Goal: Task Accomplishment & Management: Manage account settings

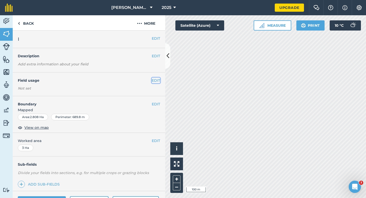
click at [153, 81] on button "EDIT" at bounding box center [156, 80] width 8 height 6
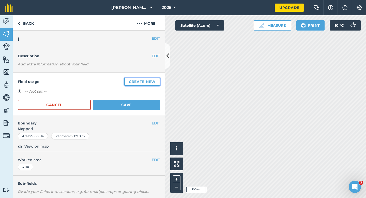
click at [153, 81] on button "Create new" at bounding box center [142, 81] width 36 height 8
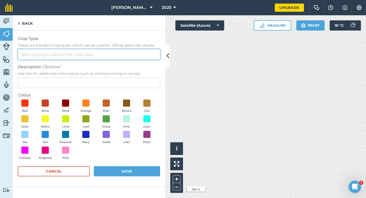
click at [142, 59] on input "Crop Type These are standard crop types which can be used for official pesticid…" at bounding box center [89, 54] width 142 height 11
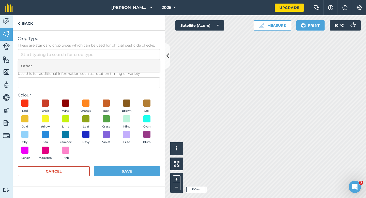
click at [142, 65] on li "Other" at bounding box center [89, 66] width 142 height 12
type input "Other"
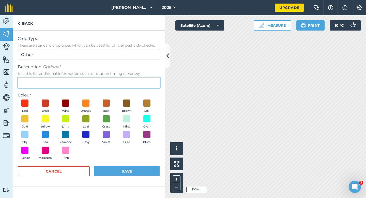
click at [142, 80] on input "Description Optional Use this for additional information such as rotation timin…" at bounding box center [89, 82] width 142 height 11
type input "Lucerne"
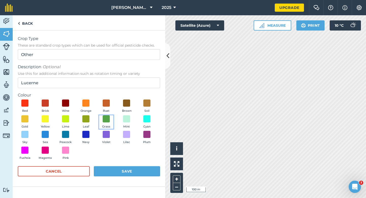
click at [107, 124] on button "Grass" at bounding box center [106, 122] width 14 height 14
click at [122, 179] on div "Cancel Save" at bounding box center [89, 173] width 142 height 15
click at [124, 171] on button "Save" at bounding box center [127, 171] width 66 height 10
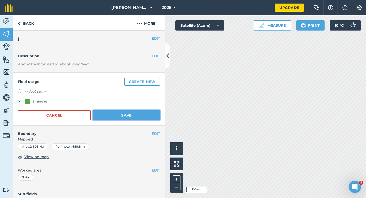
click at [158, 116] on button "Save" at bounding box center [126, 115] width 67 height 10
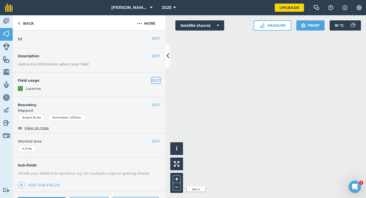
click at [155, 82] on button "EDIT" at bounding box center [156, 80] width 8 height 6
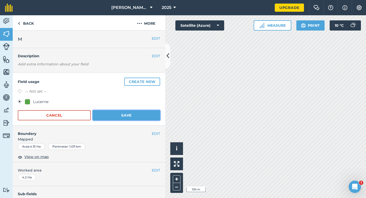
click at [116, 120] on button "Save" at bounding box center [126, 115] width 67 height 10
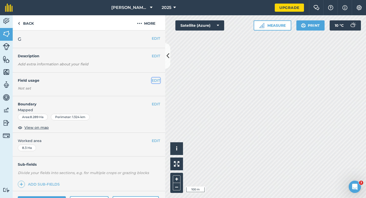
click at [155, 79] on button "EDIT" at bounding box center [156, 80] width 8 height 6
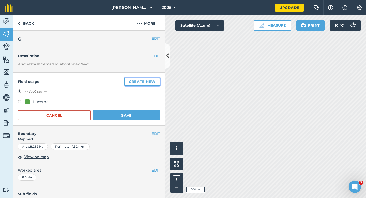
click at [155, 79] on button "Create new" at bounding box center [142, 81] width 36 height 8
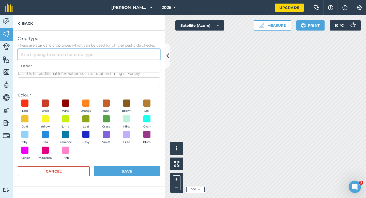
click at [147, 56] on input "Crop Type These are standard crop types which can be used for official pesticid…" at bounding box center [89, 54] width 142 height 11
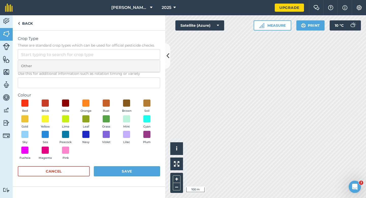
click at [147, 63] on li "Other" at bounding box center [89, 66] width 142 height 12
type input "Other"
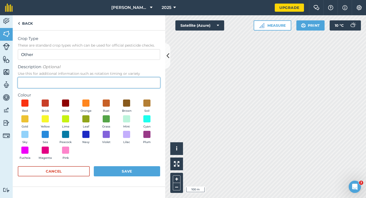
click at [147, 78] on input "Description Optional Use this for additional information such as rotation timin…" at bounding box center [89, 82] width 142 height 11
type input "Watties Peas"
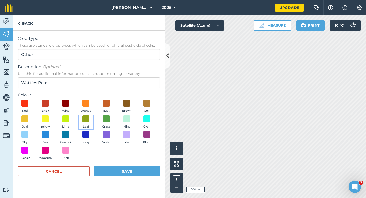
click at [81, 117] on button "Leaf" at bounding box center [86, 122] width 14 height 14
click at [119, 169] on button "Save" at bounding box center [127, 171] width 66 height 10
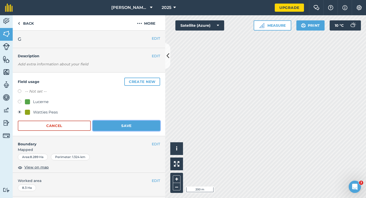
click at [148, 129] on button "Save" at bounding box center [126, 125] width 67 height 10
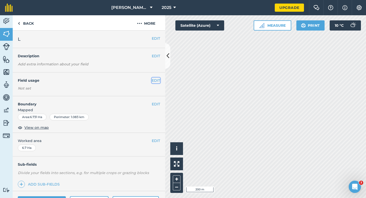
click at [157, 79] on button "EDIT" at bounding box center [156, 80] width 8 height 6
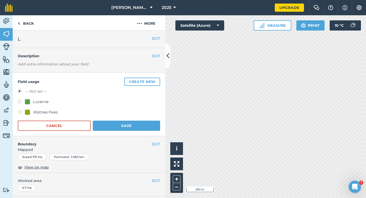
click at [46, 111] on div "Watties Peas" at bounding box center [45, 112] width 25 height 6
radio input "true"
radio input "false"
click at [113, 133] on div "Field usage Create new -- Not set -- Lucerne Watties Peas Cancel Save" at bounding box center [89, 103] width 152 height 63
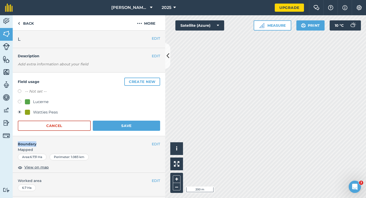
click at [113, 132] on div "Field usage Create new -- Not set -- Lucerne Watties Peas Cancel Save" at bounding box center [89, 103] width 152 height 63
click at [115, 127] on button "Save" at bounding box center [126, 125] width 67 height 10
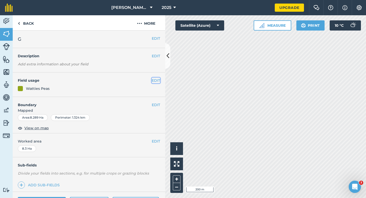
click at [159, 80] on button "EDIT" at bounding box center [156, 80] width 8 height 6
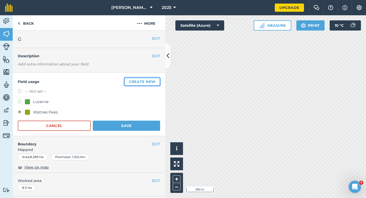
click at [155, 78] on button "Create new" at bounding box center [142, 81] width 36 height 8
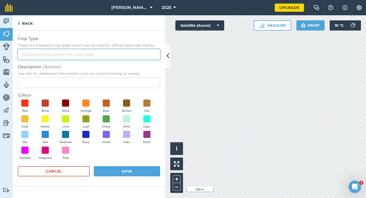
click at [136, 55] on input "Crop Type These are standard crop types which can be used for official pesticid…" at bounding box center [89, 54] width 142 height 11
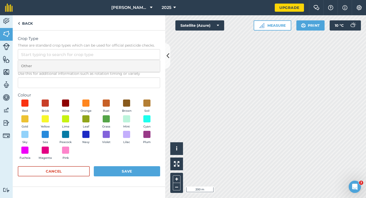
click at [136, 62] on li "Other" at bounding box center [89, 66] width 142 height 12
type input "Other"
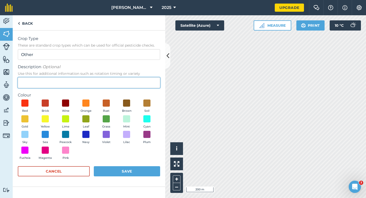
click at [136, 85] on input "Description Optional Use this for additional information such as rotation timin…" at bounding box center [89, 82] width 142 height 11
type input "Watties Beans"
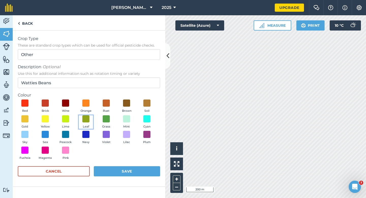
click at [80, 122] on button "Leaf" at bounding box center [86, 122] width 14 height 14
click at [120, 169] on button "Save" at bounding box center [127, 171] width 66 height 10
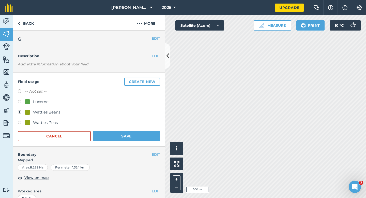
click at [152, 141] on div "Field usage Create new -- Not set -- Lucerne Watties Beans Watties Peas Cancel …" at bounding box center [89, 109] width 152 height 74
click at [153, 131] on button "Save" at bounding box center [126, 136] width 67 height 10
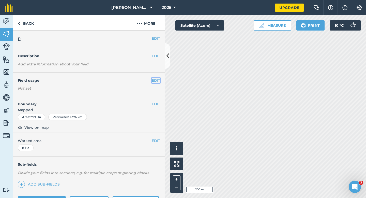
click at [155, 82] on button "EDIT" at bounding box center [156, 80] width 8 height 6
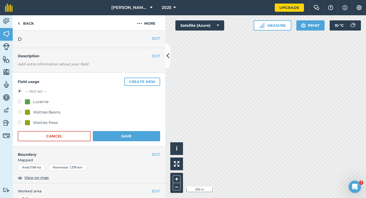
click at [49, 124] on div "Watties Peas" at bounding box center [45, 122] width 25 height 6
radio input "true"
radio input "false"
click at [114, 133] on button "Save" at bounding box center [126, 136] width 67 height 10
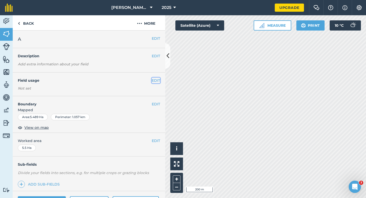
click at [155, 80] on button "EDIT" at bounding box center [156, 80] width 8 height 6
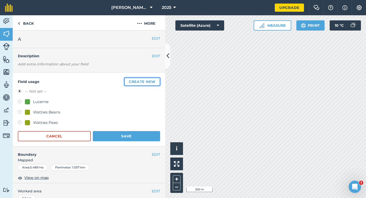
click at [155, 80] on button "Create new" at bounding box center [142, 81] width 36 height 8
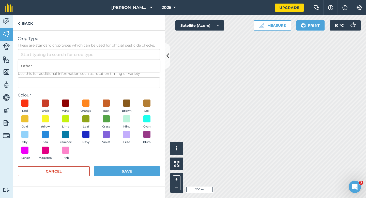
click at [143, 56] on input "Crop Type These are standard crop types which can be used for official pesticid…" at bounding box center [89, 54] width 142 height 11
click at [143, 61] on li "Other" at bounding box center [89, 66] width 142 height 12
type input "Other"
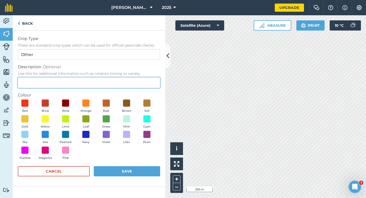
click at [143, 78] on input "Description Optional Use this for additional information such as rotation timin…" at bounding box center [89, 82] width 142 height 11
type input "Grass"
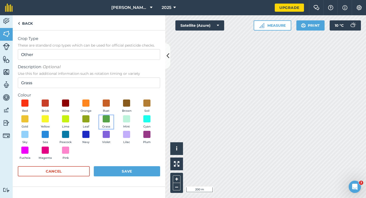
click at [107, 121] on span at bounding box center [106, 118] width 7 height 7
click at [121, 168] on button "Save" at bounding box center [127, 171] width 66 height 10
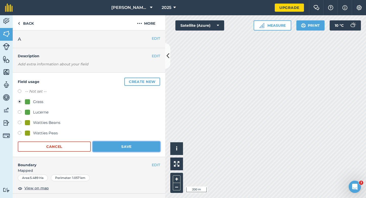
click at [154, 145] on button "Save" at bounding box center [126, 146] width 67 height 10
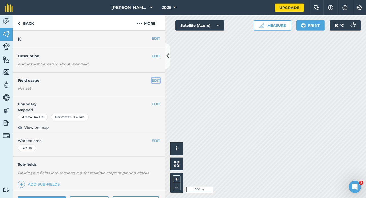
click at [157, 80] on button "EDIT" at bounding box center [156, 80] width 8 height 6
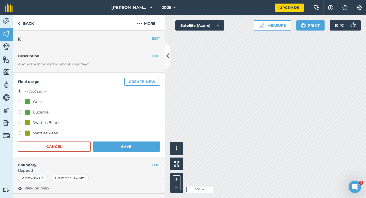
click at [39, 101] on div "Grass" at bounding box center [38, 102] width 10 height 6
radio input "true"
radio input "false"
click at [144, 145] on button "Save" at bounding box center [126, 146] width 67 height 10
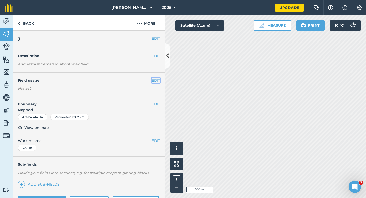
click at [156, 80] on button "EDIT" at bounding box center [156, 80] width 8 height 6
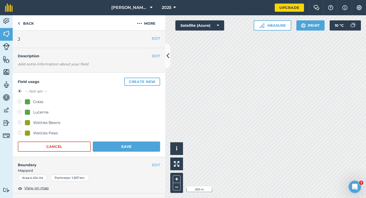
click at [36, 100] on div "Grass" at bounding box center [38, 102] width 10 height 6
radio input "true"
radio input "false"
click at [136, 139] on form "-- Not set -- Grass Lucerne Watties Beans Watties Peas Cancel Save" at bounding box center [89, 119] width 142 height 63
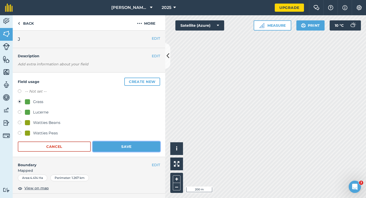
click at [136, 148] on button "Save" at bounding box center [126, 146] width 67 height 10
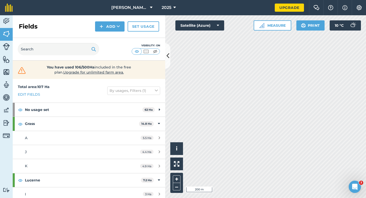
click at [160, 70] on div "Activity Fields Livestock Features Maps Team Vehicles Data Reporting Billing Tu…" at bounding box center [183, 106] width 366 height 182
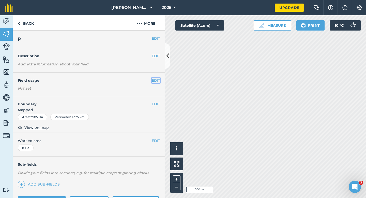
click at [158, 81] on button "EDIT" at bounding box center [156, 80] width 8 height 6
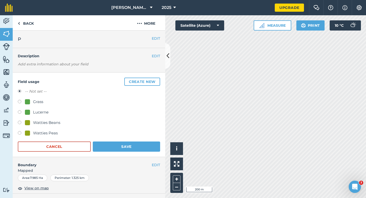
click at [39, 102] on div "Grass" at bounding box center [38, 102] width 10 height 6
radio input "true"
radio input "false"
click at [135, 144] on button "Save" at bounding box center [126, 146] width 67 height 10
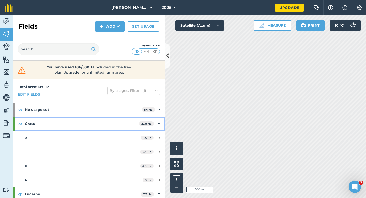
click at [158, 121] on icon at bounding box center [159, 124] width 2 height 6
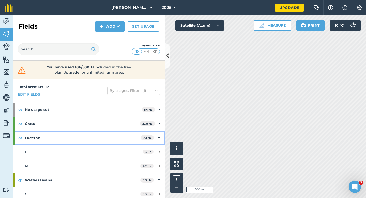
click at [160, 134] on div "Lucerne 7.2 Ha" at bounding box center [89, 138] width 152 height 14
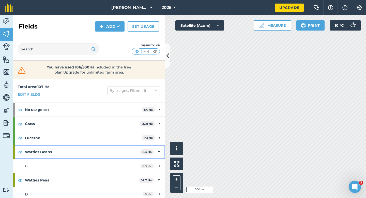
click at [160, 152] on icon at bounding box center [159, 152] width 2 height 6
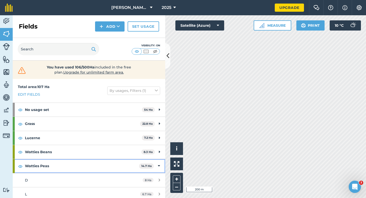
click at [158, 159] on div "Watties Peas 14.7 Ha" at bounding box center [89, 166] width 152 height 14
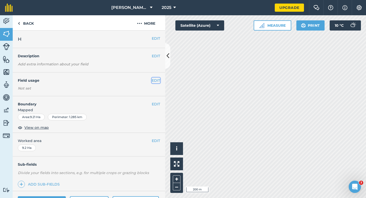
click at [154, 79] on button "EDIT" at bounding box center [156, 80] width 8 height 6
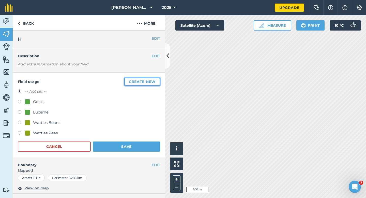
click at [154, 79] on button "Create new" at bounding box center [142, 81] width 36 height 8
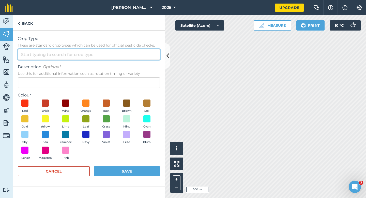
click at [140, 59] on div at bounding box center [89, 54] width 142 height 11
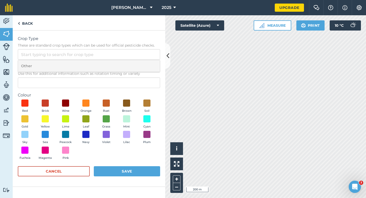
click at [140, 68] on li "Other" at bounding box center [89, 66] width 142 height 12
type input "Other"
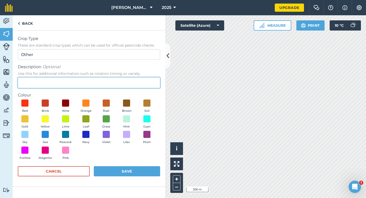
click at [140, 80] on input "Description Optional Use this for additional information such as rotation timin…" at bounding box center [89, 82] width 142 height 11
type input "Radish Seed"
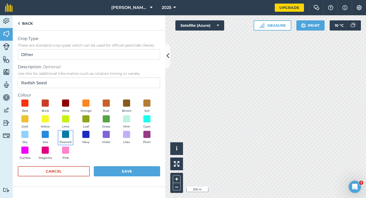
click at [61, 138] on button "Peacock" at bounding box center [65, 138] width 14 height 14
click at [107, 172] on button "Save" at bounding box center [127, 171] width 66 height 10
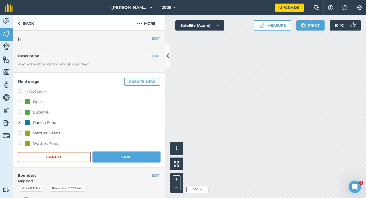
click at [140, 157] on button "Save" at bounding box center [126, 157] width 67 height 10
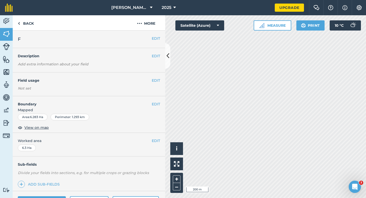
click at [153, 77] on div "EDIT Field usage Not set" at bounding box center [89, 84] width 152 height 24
click at [154, 79] on button "EDIT" at bounding box center [156, 80] width 8 height 6
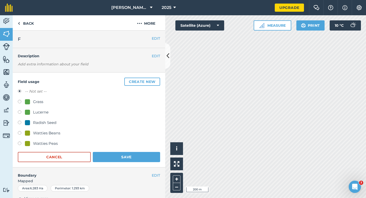
click at [40, 102] on div "Grass" at bounding box center [38, 102] width 10 height 6
radio input "true"
radio input "false"
click at [106, 164] on div "Field usage Create new -- Not set -- Grass Lucerne Radish Seed Watties Beans Wa…" at bounding box center [89, 119] width 152 height 95
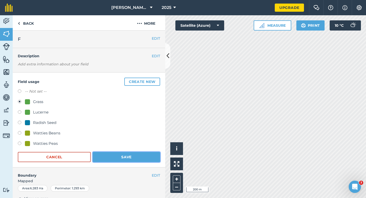
click at [106, 157] on button "Save" at bounding box center [126, 157] width 67 height 10
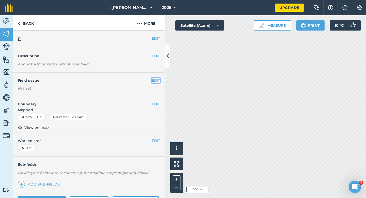
click at [156, 77] on button "EDIT" at bounding box center [156, 80] width 8 height 6
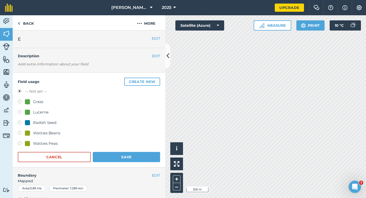
click at [22, 101] on label at bounding box center [21, 102] width 7 height 5
radio input "true"
radio input "false"
click at [122, 154] on button "Save" at bounding box center [126, 157] width 67 height 10
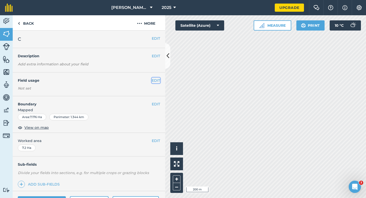
click at [157, 79] on button "EDIT" at bounding box center [156, 80] width 8 height 6
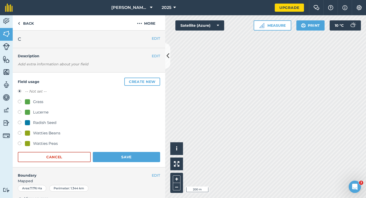
drag, startPoint x: 29, startPoint y: 103, endPoint x: 75, endPoint y: 141, distance: 59.7
click at [29, 103] on div at bounding box center [27, 101] width 5 height 5
radio input "true"
radio input "false"
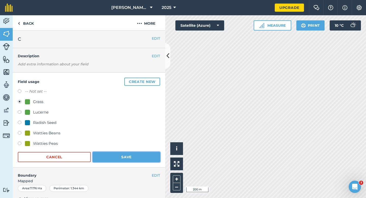
click at [110, 158] on button "Save" at bounding box center [126, 157] width 67 height 10
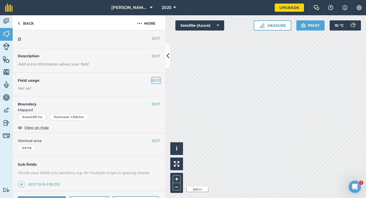
click at [154, 80] on button "EDIT" at bounding box center [156, 80] width 8 height 6
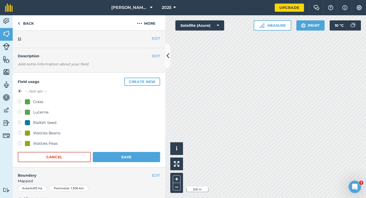
click at [41, 102] on div "Grass" at bounding box center [38, 102] width 10 height 6
radio input "true"
radio input "false"
click at [123, 157] on button "Save" at bounding box center [126, 157] width 67 height 10
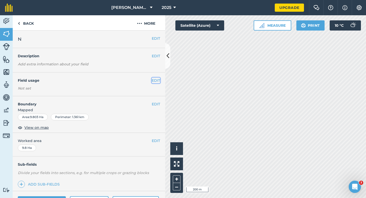
click at [157, 82] on button "EDIT" at bounding box center [156, 80] width 8 height 6
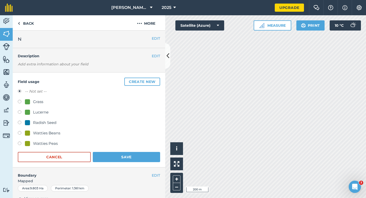
click at [28, 104] on div "Grass" at bounding box center [34, 102] width 18 height 6
radio input "true"
radio input "false"
click at [138, 151] on form "-- Not set -- Grass Lucerne Radish Seed Watties Beans Watties Peas Cancel Save" at bounding box center [89, 125] width 142 height 74
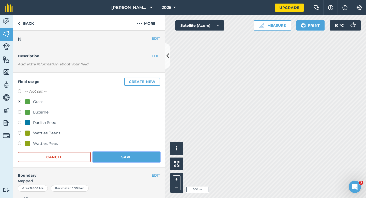
click at [144, 152] on button "Save" at bounding box center [126, 157] width 67 height 10
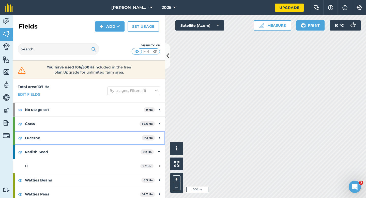
click at [158, 135] on div "Lucerne 7.2 Ha" at bounding box center [89, 138] width 152 height 14
click at [159, 138] on icon at bounding box center [159, 138] width 2 height 6
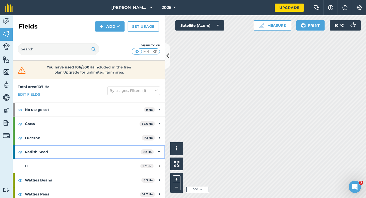
click at [159, 153] on icon at bounding box center [159, 152] width 2 height 6
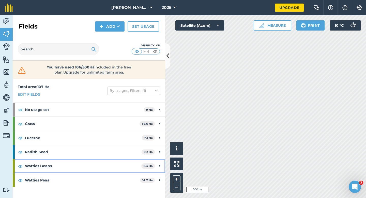
click at [159, 159] on div "Watties Beans 8.3 Ha" at bounding box center [89, 166] width 152 height 14
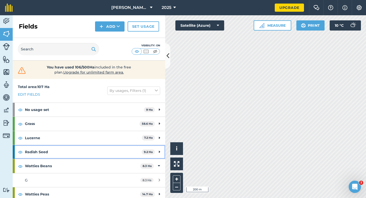
click at [159, 158] on div "Radish Seed 9.2 Ha" at bounding box center [89, 152] width 152 height 14
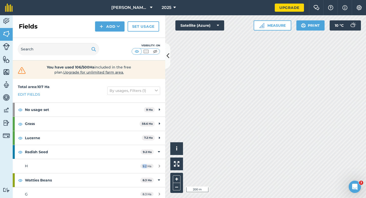
click at [159, 158] on div "H 9.2 Ha" at bounding box center [89, 165] width 152 height 14
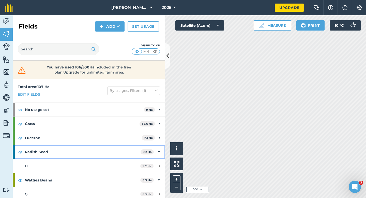
click at [159, 153] on icon at bounding box center [159, 152] width 2 height 6
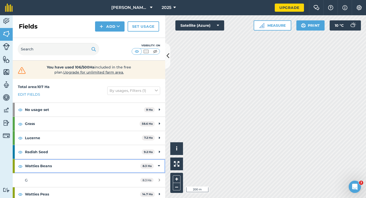
click at [159, 159] on div "Watties Beans 8.3 Ha" at bounding box center [89, 166] width 152 height 14
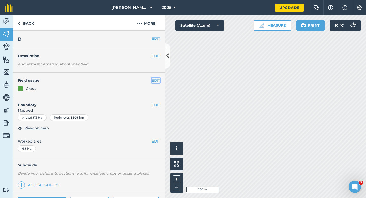
click at [156, 79] on button "EDIT" at bounding box center [156, 80] width 8 height 6
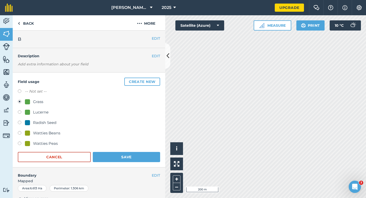
click at [157, 79] on button "Create new" at bounding box center [142, 81] width 36 height 8
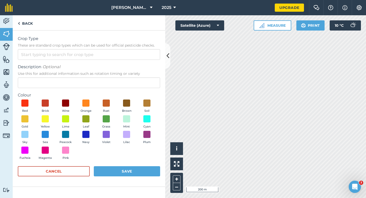
click at [146, 48] on div "Crop Type These are standard crop types which can be used for official pesticid…" at bounding box center [89, 48] width 142 height 24
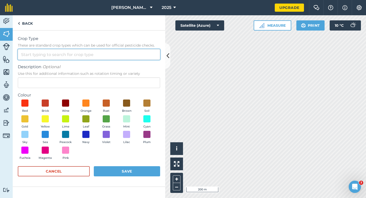
click at [146, 58] on input "Crop Type These are standard crop types which can be used for official pesticid…" at bounding box center [89, 54] width 142 height 11
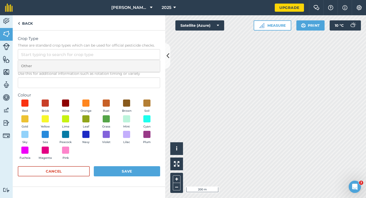
click at [146, 63] on li "Other" at bounding box center [89, 66] width 142 height 12
type input "Other"
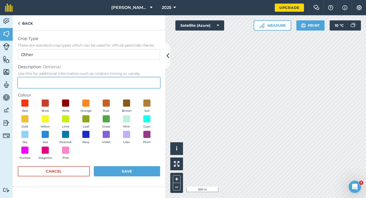
click at [145, 77] on input "Description Optional Use this for additional information such as rotation timin…" at bounding box center [89, 82] width 142 height 11
type input "Kale"
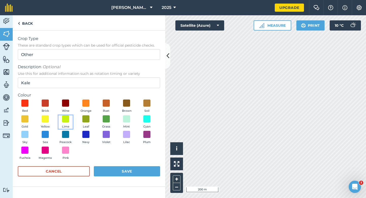
click at [59, 119] on button "Lime" at bounding box center [65, 122] width 14 height 14
click at [122, 168] on button "Save" at bounding box center [127, 171] width 66 height 10
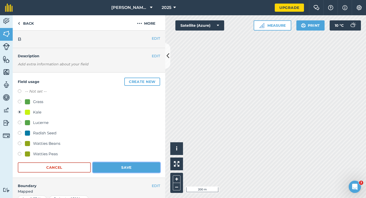
click at [121, 164] on button "Save" at bounding box center [126, 167] width 67 height 10
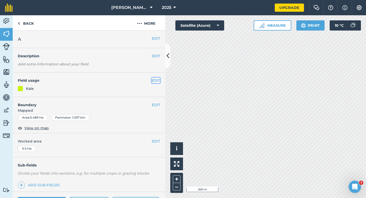
click at [157, 80] on button "EDIT" at bounding box center [156, 80] width 8 height 6
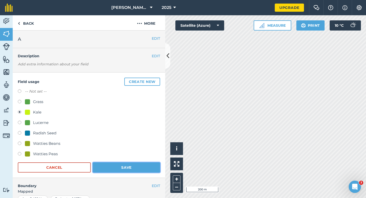
click at [129, 169] on button "Save" at bounding box center [126, 167] width 67 height 10
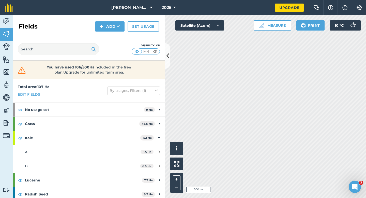
click at [269, 30] on div "Click to start drawing i © 2025 TomTom, Microsoft 200 m + – Satellite (Azure) M…" at bounding box center [265, 106] width 201 height 182
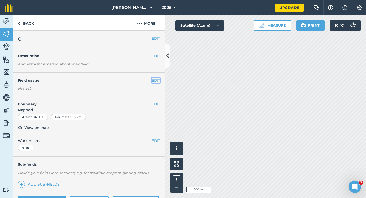
click at [158, 81] on button "EDIT" at bounding box center [156, 80] width 8 height 6
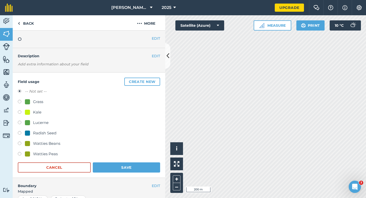
click at [36, 112] on div "Kale" at bounding box center [37, 112] width 8 height 6
radio input "true"
radio input "false"
click at [115, 169] on button "Save" at bounding box center [126, 167] width 67 height 10
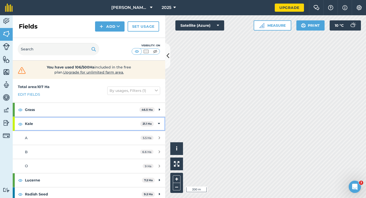
click at [157, 122] on div "Kale 21.1 Ha" at bounding box center [89, 124] width 152 height 14
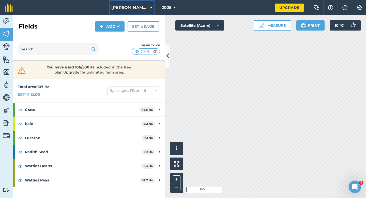
click at [127, 5] on span "[PERSON_NAME] Farming LTD" at bounding box center [129, 8] width 37 height 6
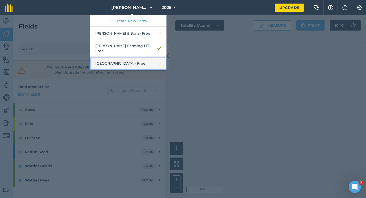
click at [134, 57] on link "[GEOGRAPHIC_DATA] - Free" at bounding box center [128, 63] width 76 height 13
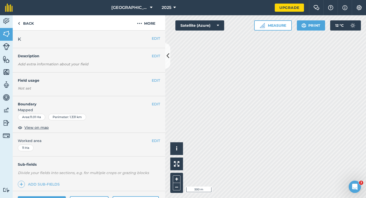
click at [155, 77] on div "EDIT Field usage Not set" at bounding box center [89, 84] width 152 height 24
click at [155, 77] on button "EDIT" at bounding box center [156, 80] width 8 height 6
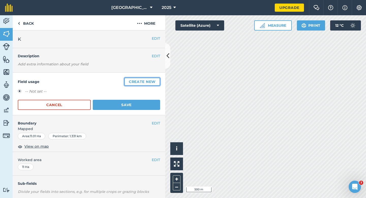
click at [155, 78] on button "Create new" at bounding box center [142, 81] width 36 height 8
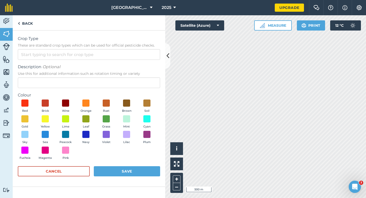
click at [151, 61] on form "Crop Type These are standard crop types which can be used for official pesticid…" at bounding box center [89, 108] width 142 height 145
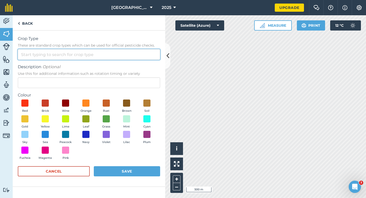
click at [151, 57] on input "Crop Type These are standard crop types which can be used for official pesticid…" at bounding box center [89, 54] width 142 height 11
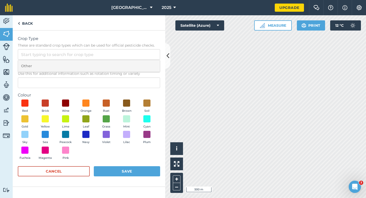
click at [151, 67] on li "Other" at bounding box center [89, 66] width 142 height 12
type input "Other"
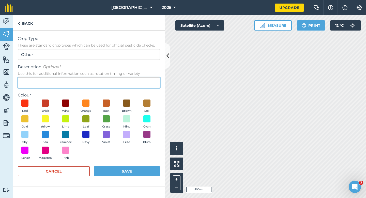
click at [151, 81] on input "Description Optional Use this for additional information such as rotation timin…" at bounding box center [89, 82] width 142 height 11
type input "Radish Seed"
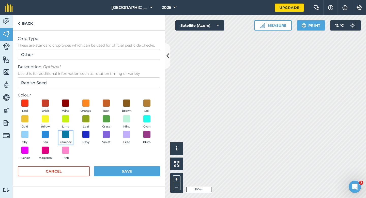
click at [70, 132] on button "Peacock" at bounding box center [65, 138] width 14 height 14
click at [106, 174] on button "Save" at bounding box center [127, 171] width 66 height 10
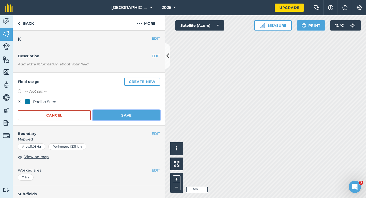
click at [132, 114] on button "Save" at bounding box center [126, 115] width 67 height 10
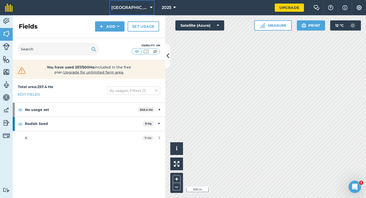
click at [125, 3] on button "[GEOGRAPHIC_DATA]" at bounding box center [131, 7] width 45 height 15
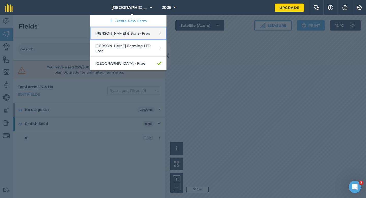
click at [129, 37] on link "[PERSON_NAME] & Sons - Free" at bounding box center [128, 33] width 76 height 13
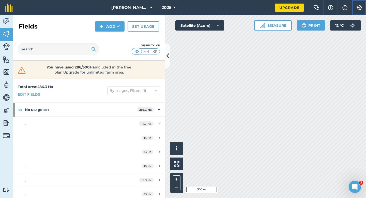
click at [365, 2] on button "Settings" at bounding box center [358, 7] width 14 height 15
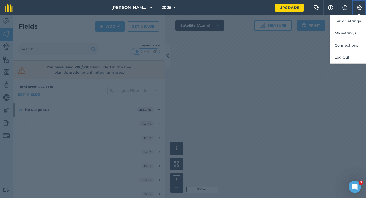
click at [361, 14] on button "Settings" at bounding box center [358, 7] width 14 height 15
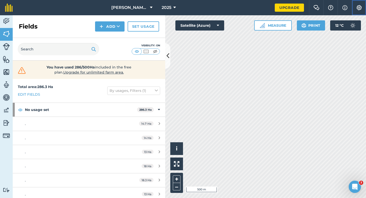
click at [361, 12] on button "Settings" at bounding box center [358, 7] width 14 height 15
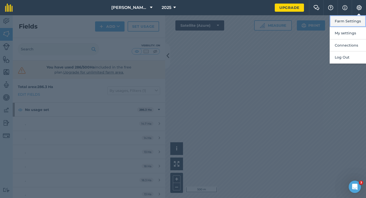
click at [361, 20] on button "Farm Settings" at bounding box center [347, 21] width 36 height 12
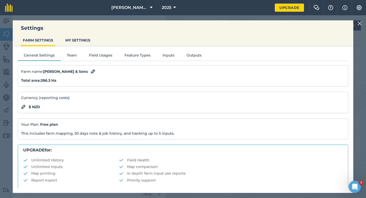
scroll to position [97, 0]
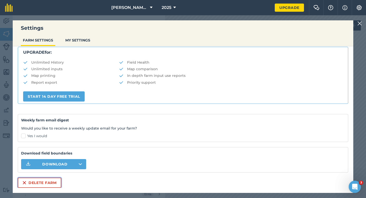
click at [45, 182] on button "Delete farm" at bounding box center [39, 182] width 43 height 10
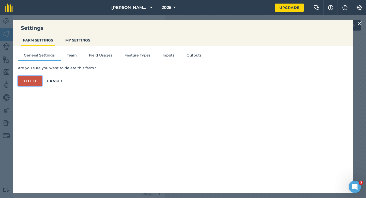
click at [29, 81] on button "Delete" at bounding box center [30, 81] width 24 height 10
